Goal: Information Seeking & Learning: Learn about a topic

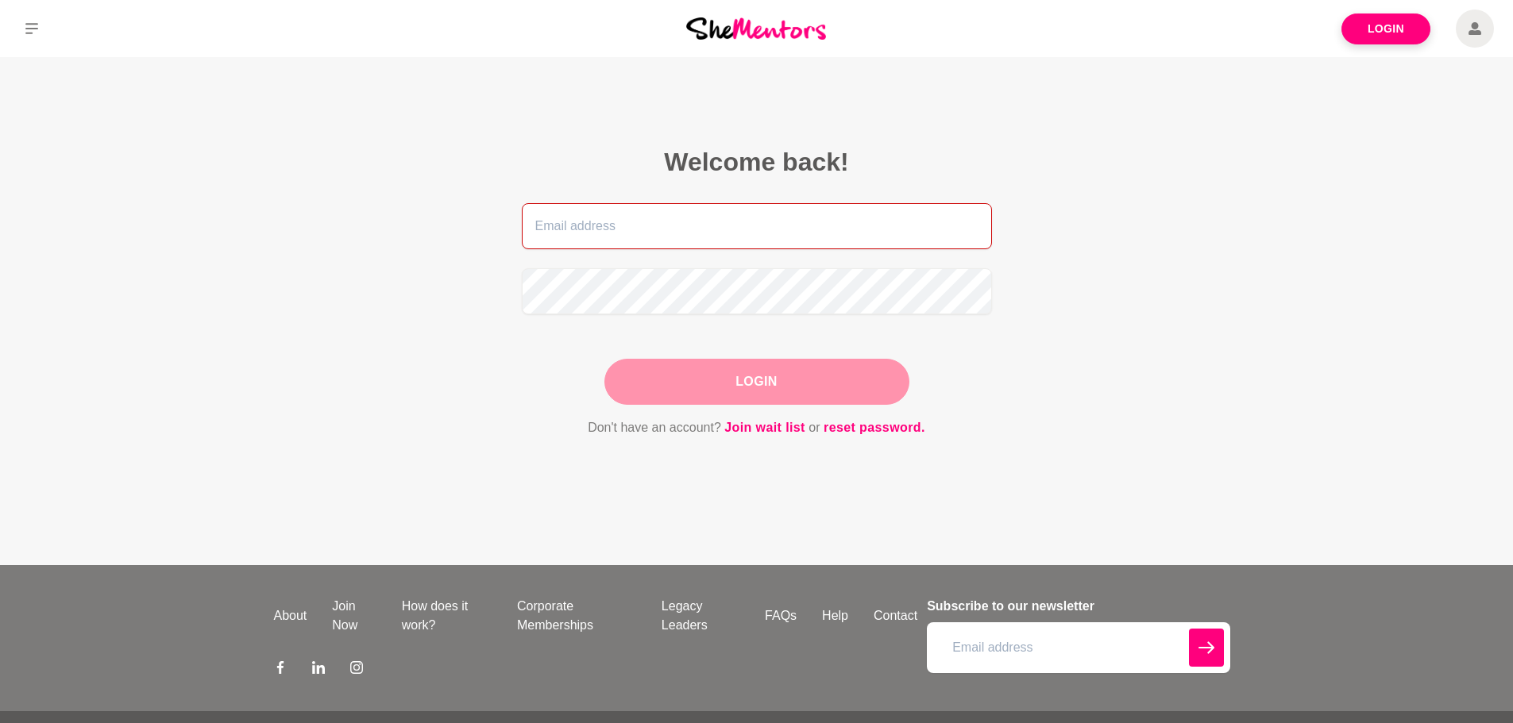
type input "[PERSON_NAME][EMAIL_ADDRESS][DOMAIN_NAME]"
click at [743, 381] on button "Login" at bounding box center [756, 382] width 305 height 46
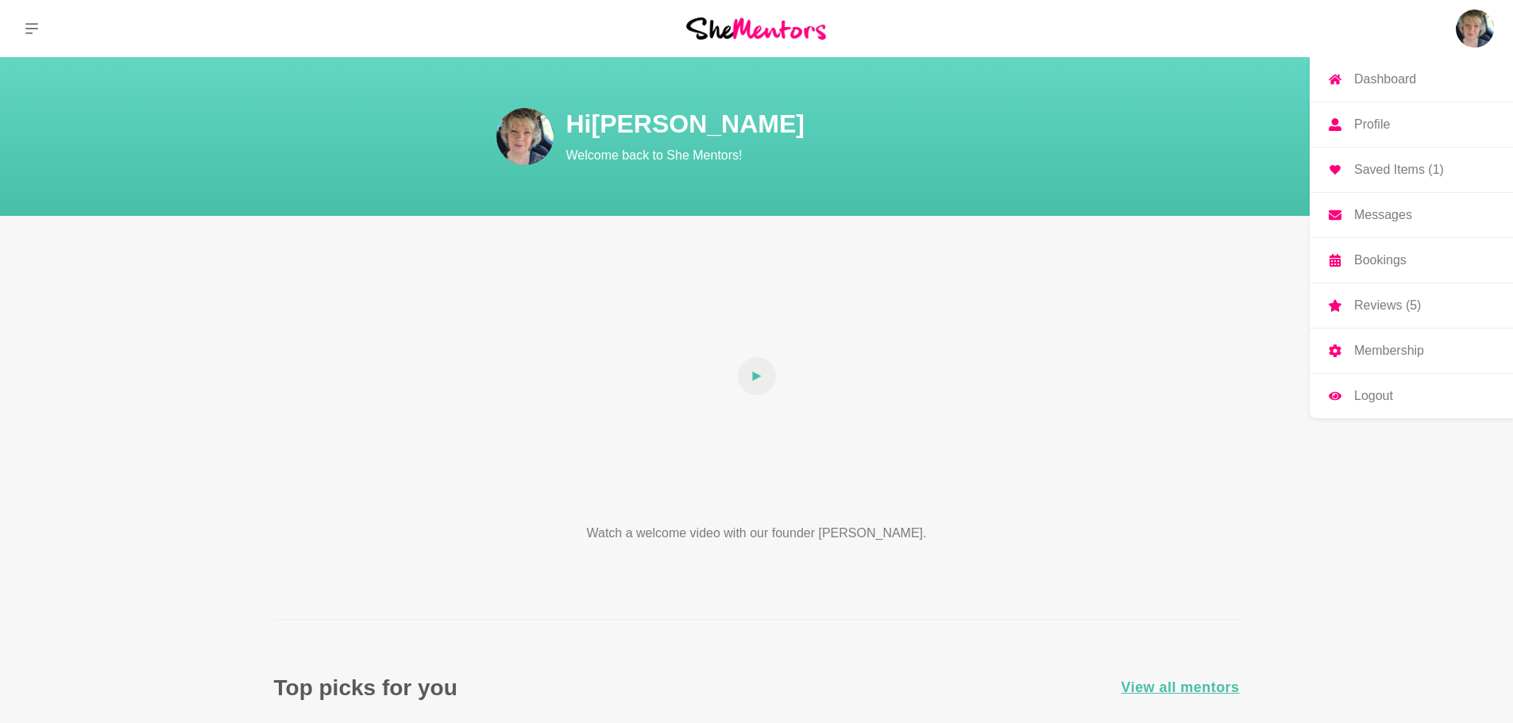
click at [1368, 171] on p "Saved Items (1)" at bounding box center [1399, 170] width 90 height 13
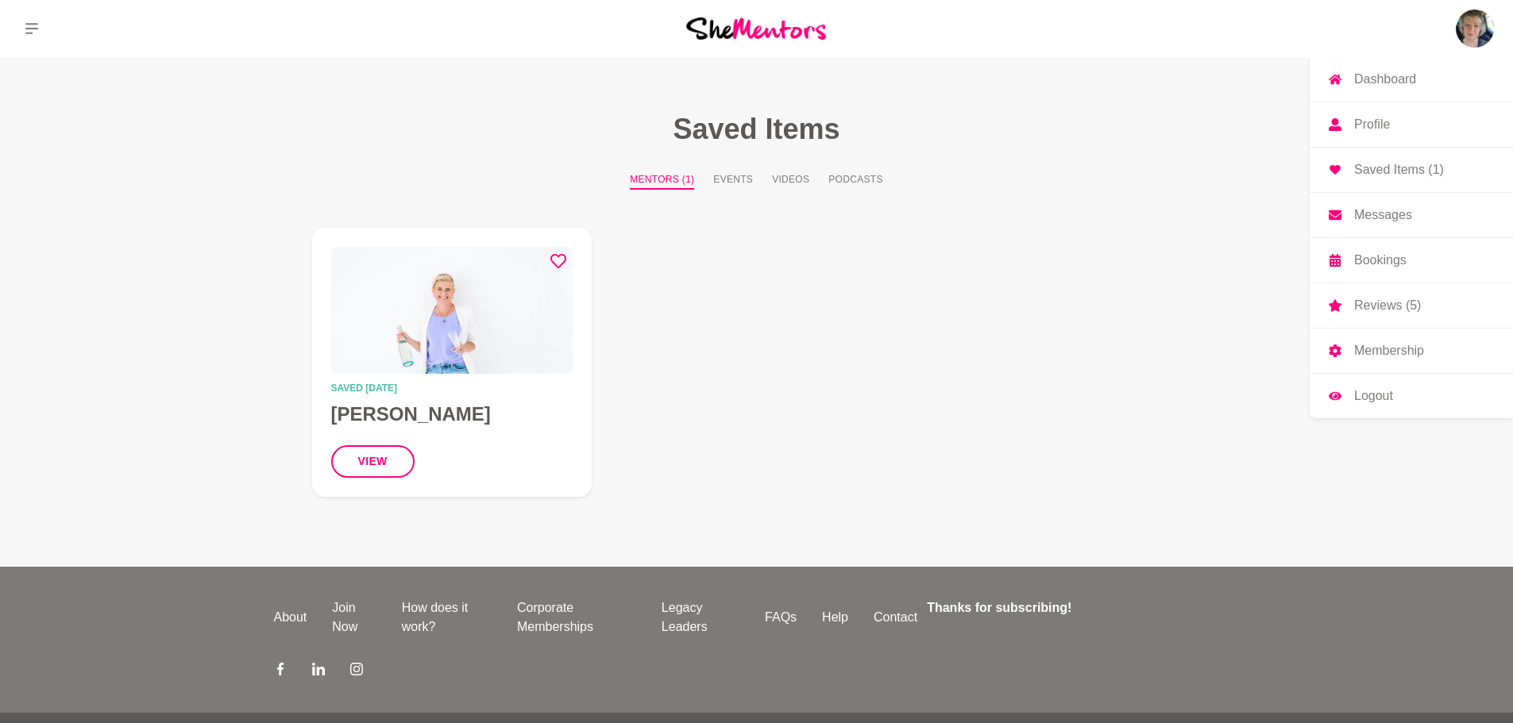
click at [1364, 77] on p "Dashboard" at bounding box center [1385, 79] width 62 height 13
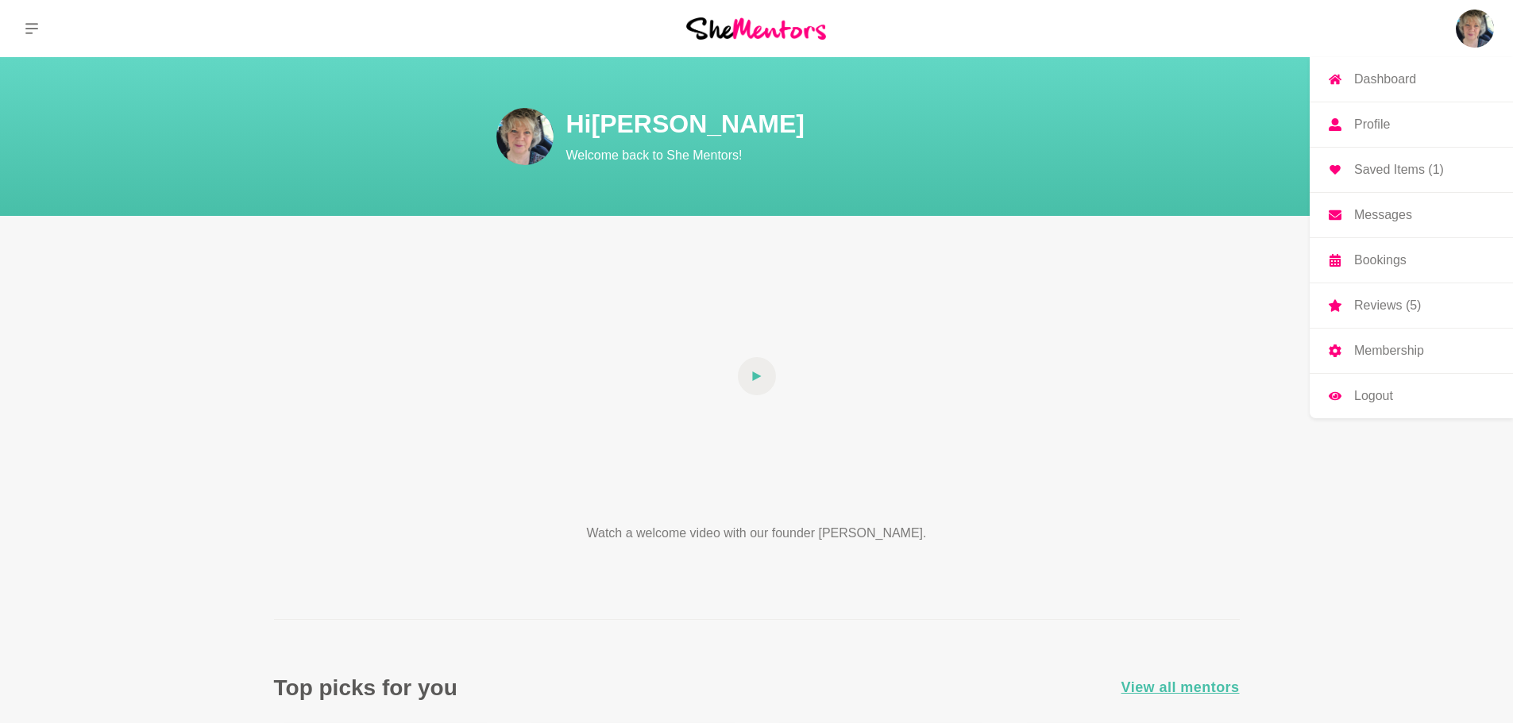
click at [1374, 346] on p "Membership" at bounding box center [1389, 351] width 70 height 13
click at [1472, 26] on img at bounding box center [1475, 29] width 38 height 38
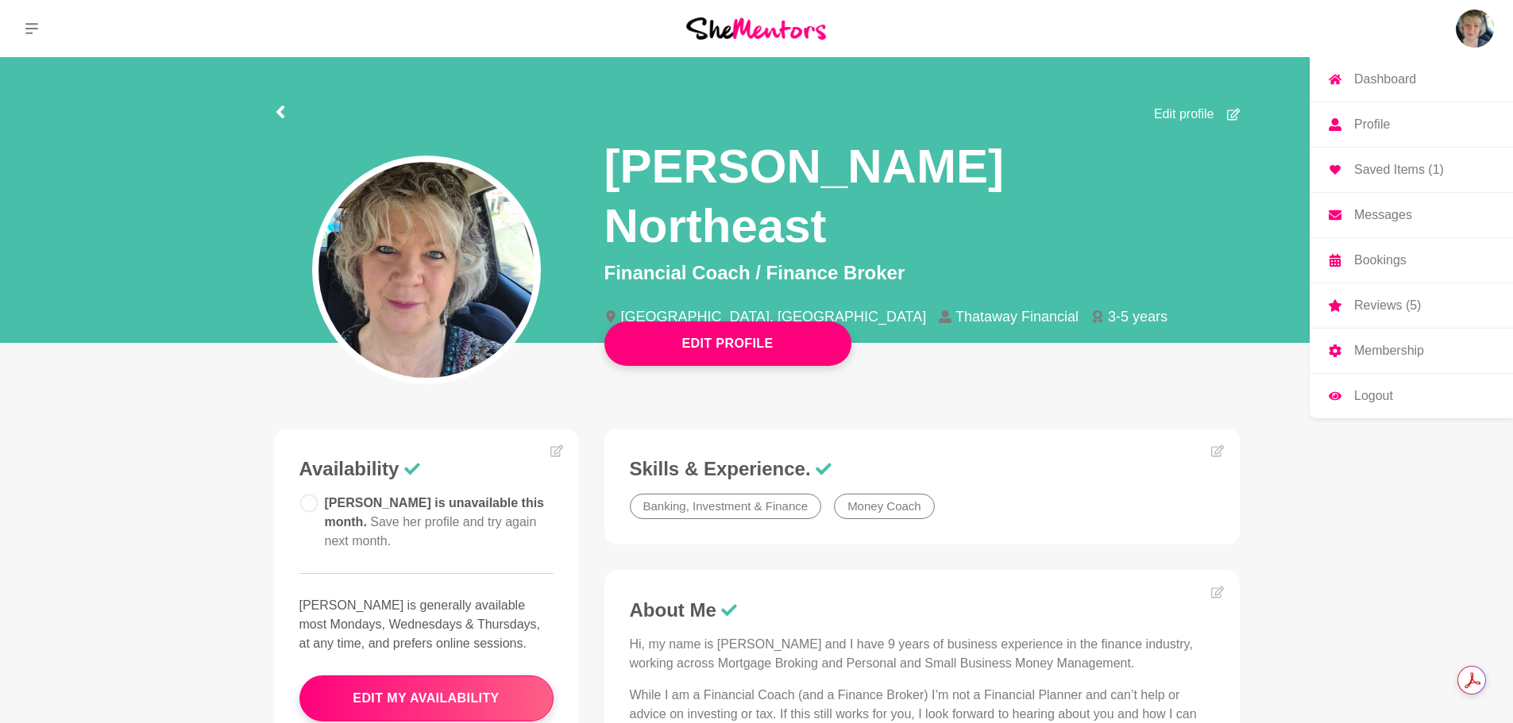
click at [1393, 80] on p "Dashboard" at bounding box center [1385, 79] width 62 height 13
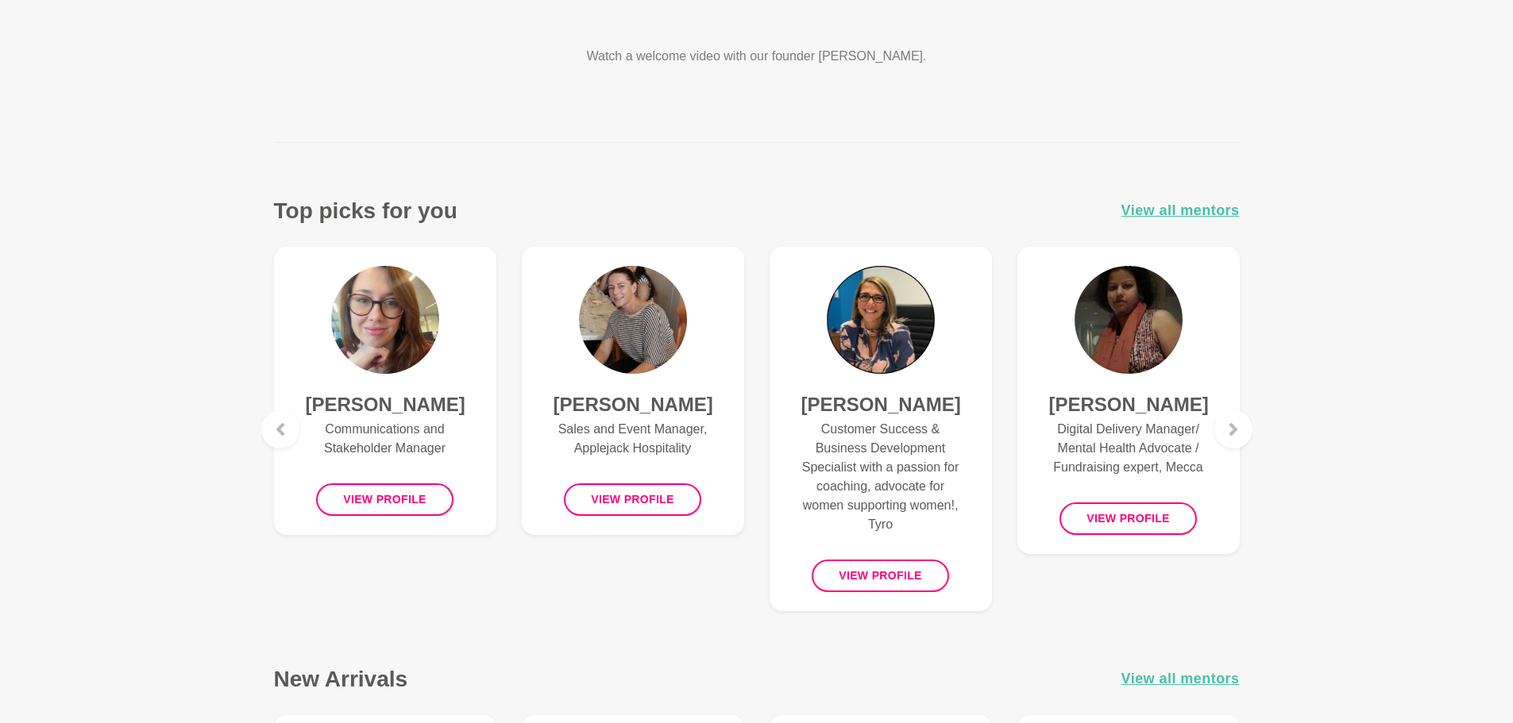
scroll to position [476, 0]
click at [1180, 213] on span "View all mentors" at bounding box center [1180, 211] width 118 height 23
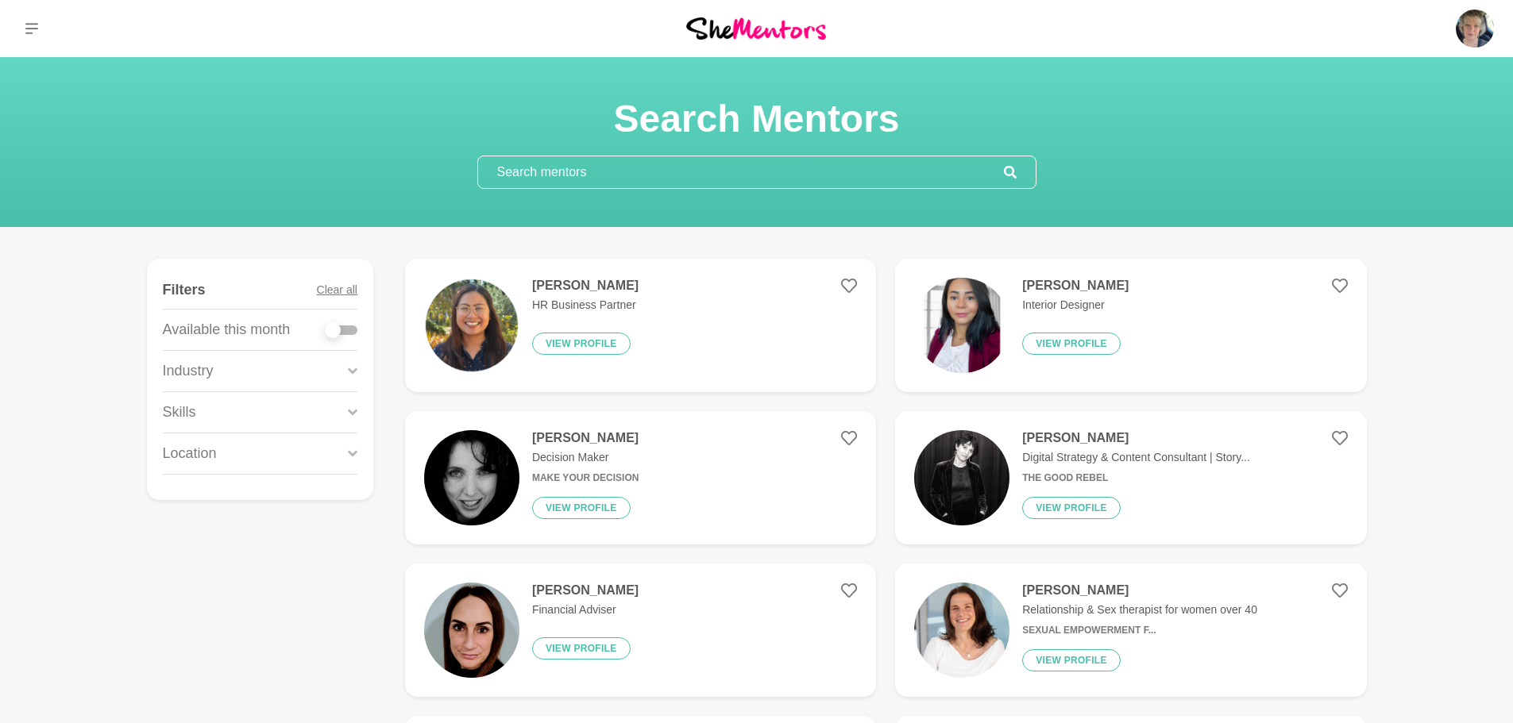
click at [265, 360] on div "Industry" at bounding box center [260, 371] width 195 height 41
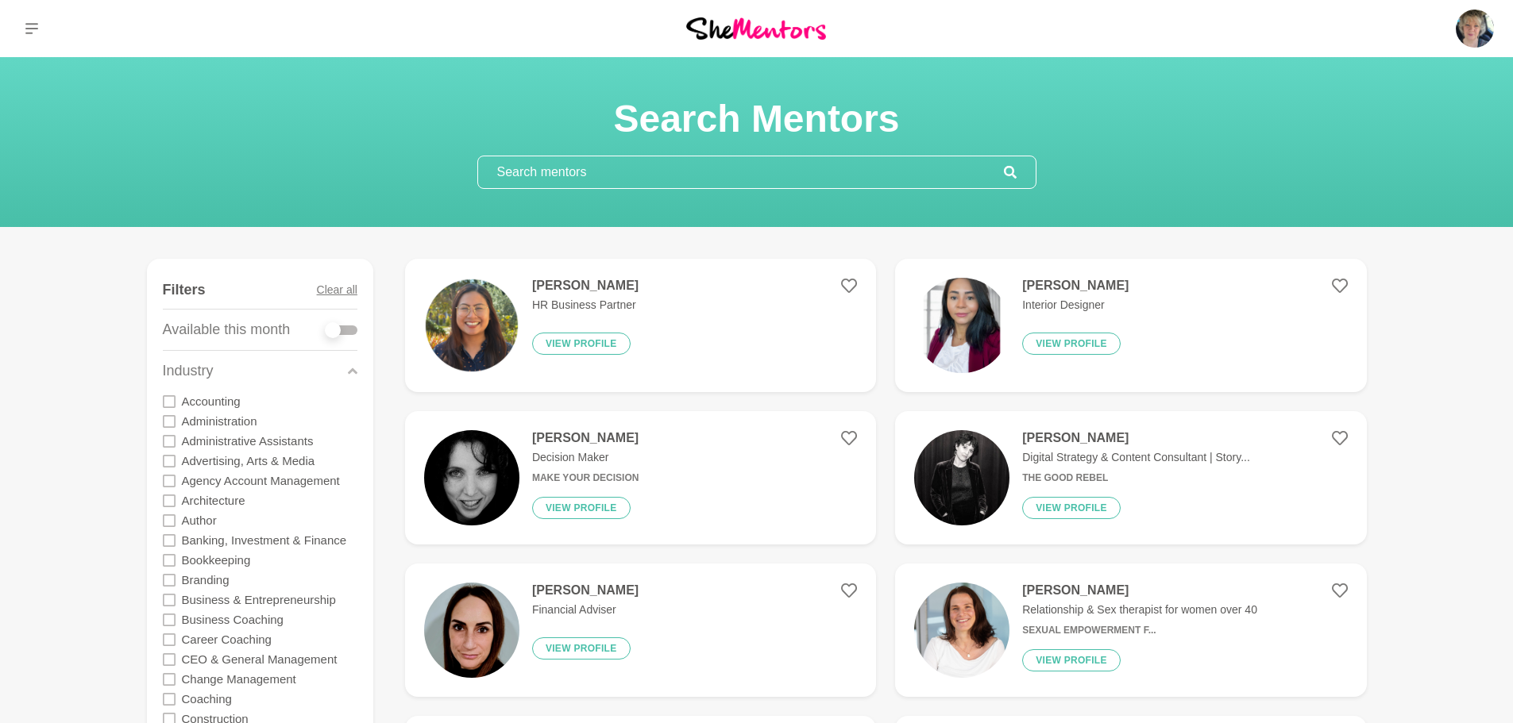
click at [166, 403] on icon at bounding box center [169, 401] width 13 height 13
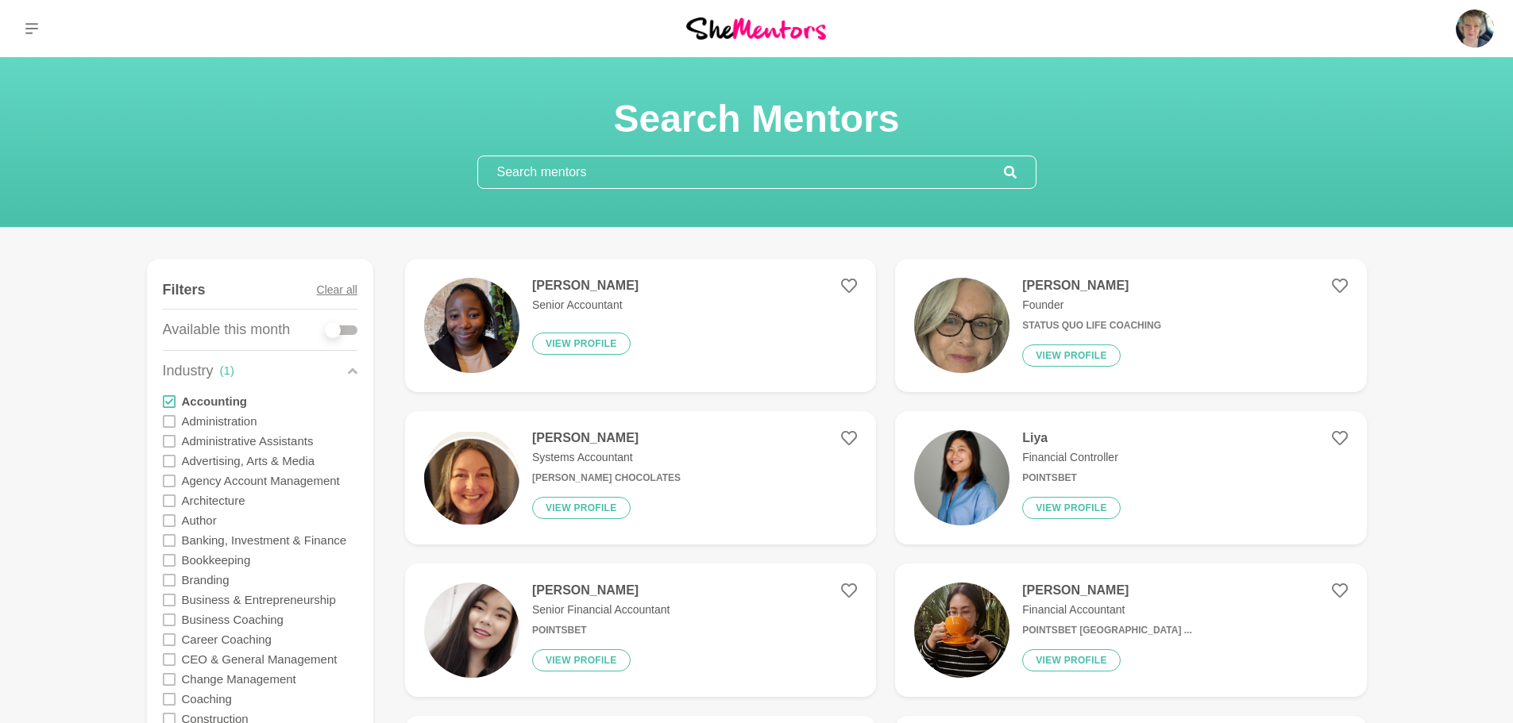
click at [170, 560] on icon at bounding box center [169, 560] width 13 height 13
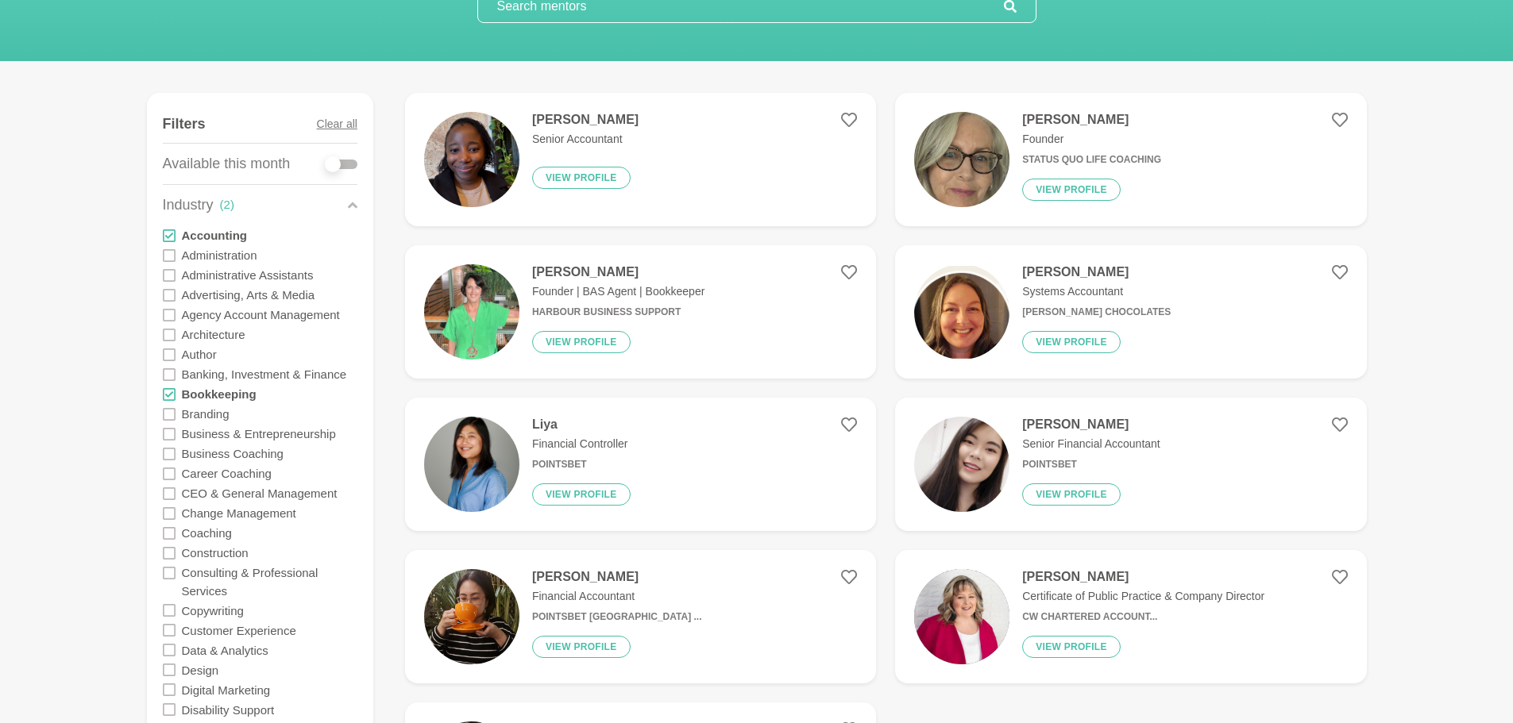
scroll to position [238, 0]
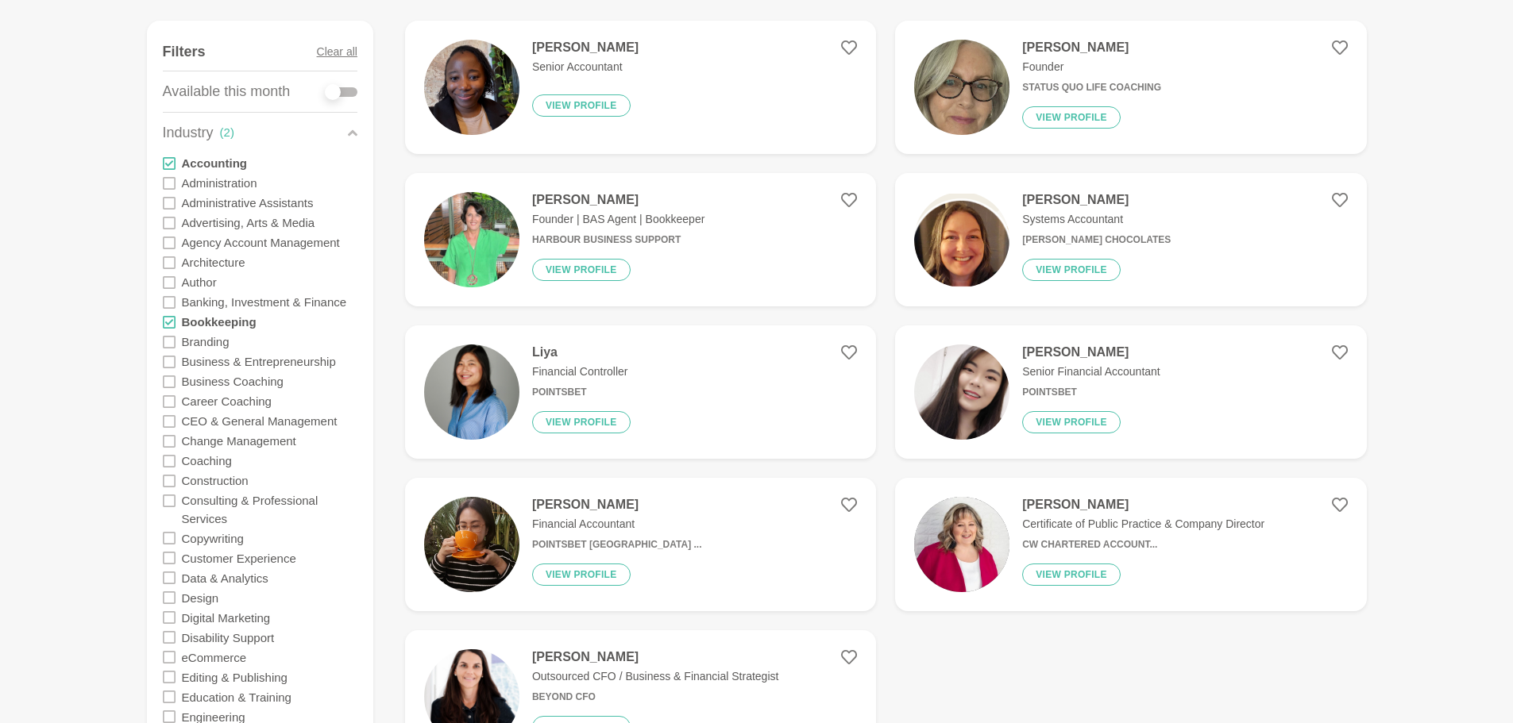
click at [166, 164] on icon at bounding box center [169, 163] width 13 height 13
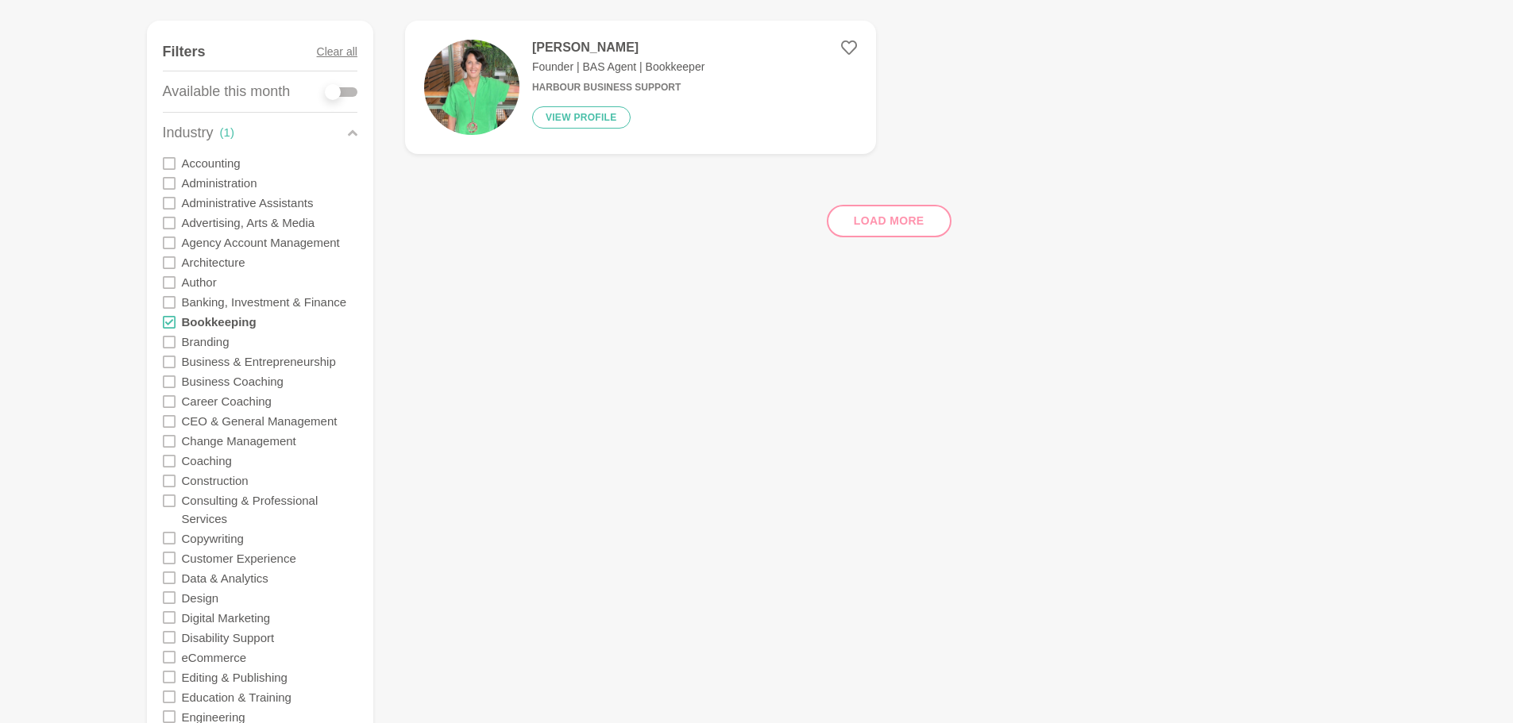
click at [568, 64] on p "Founder | BAS Agent | Bookkeeper" at bounding box center [618, 67] width 172 height 17
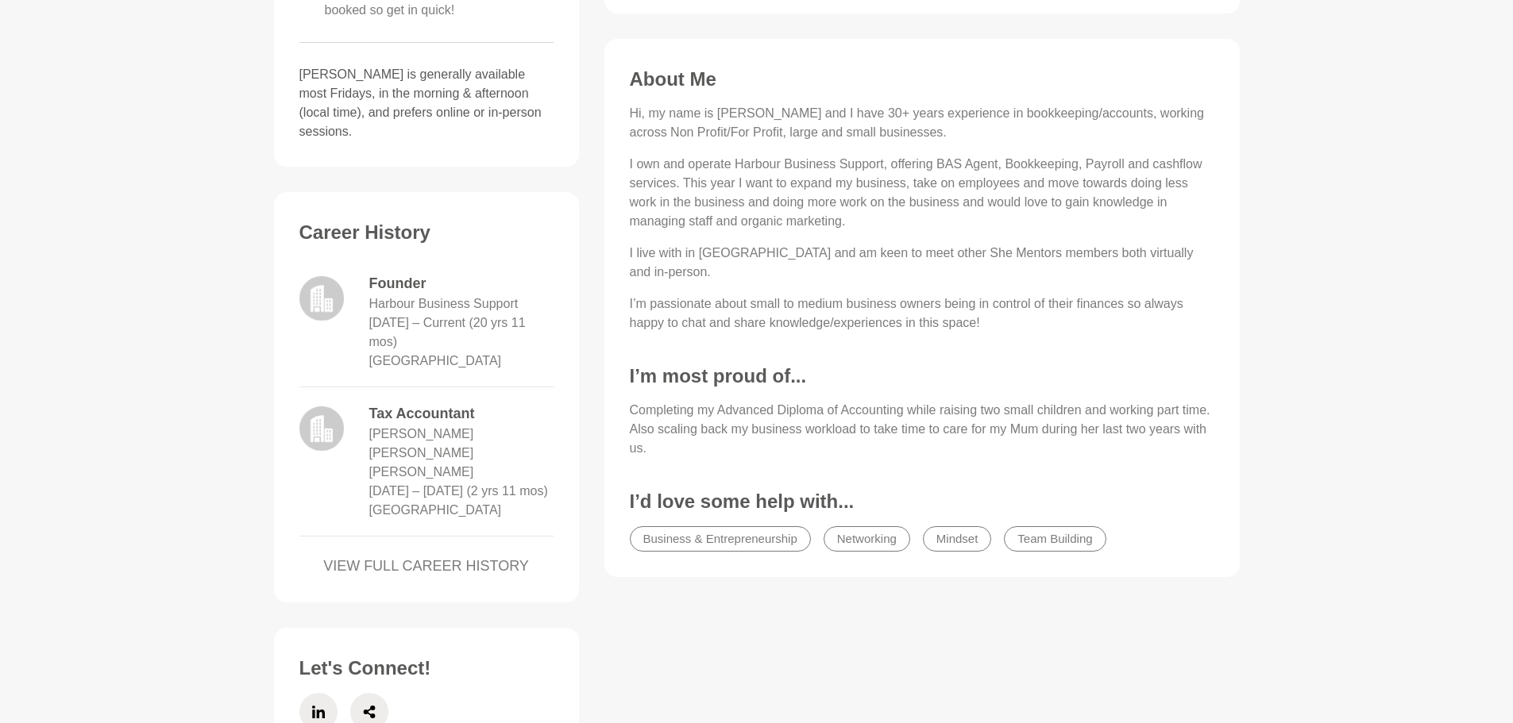
scroll to position [533, 0]
drag, startPoint x: 370, startPoint y: 265, endPoint x: 520, endPoint y: 269, distance: 150.1
click at [520, 272] on dl "Founder Harbour Business Support 1/7/2005 – Current (20 yrs 11 mos) Melbourne" at bounding box center [461, 321] width 184 height 98
copy dd "Harbour Business Support"
click at [561, 299] on div "Career History Founder Harbour Business Support 1/7/2005 – Current (20 yrs 11 m…" at bounding box center [426, 402] width 273 height 366
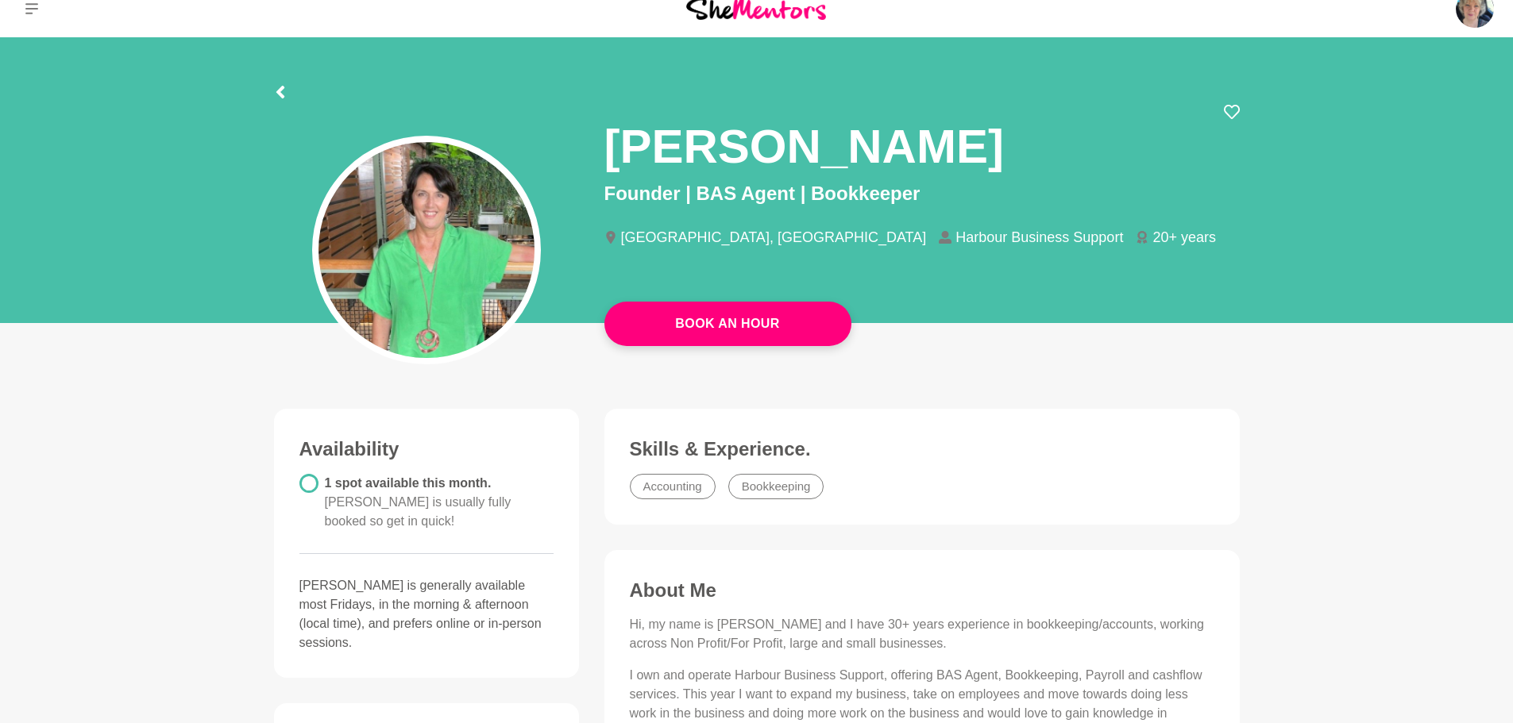
scroll to position [0, 0]
